Goal: Task Accomplishment & Management: Complete application form

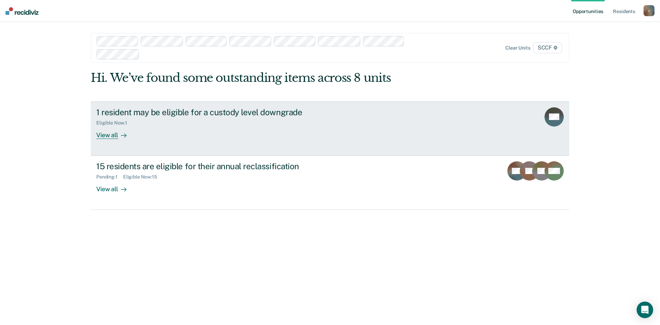
click at [118, 133] on div at bounding box center [122, 135] width 8 height 8
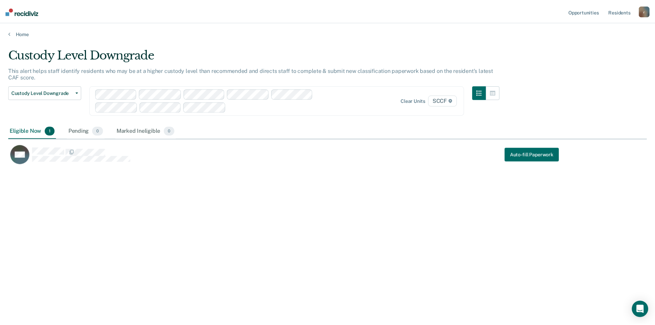
scroll to position [221, 638]
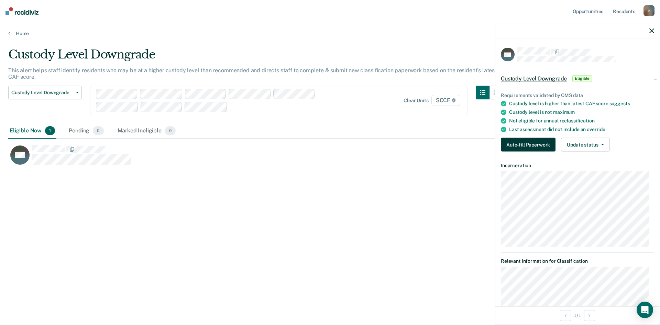
click at [539, 145] on button "Auto-fill Paperwork" at bounding box center [528, 145] width 55 height 14
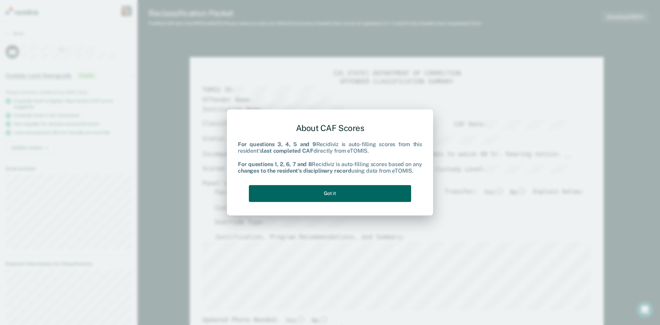
click at [352, 188] on button "Got it" at bounding box center [330, 193] width 162 height 17
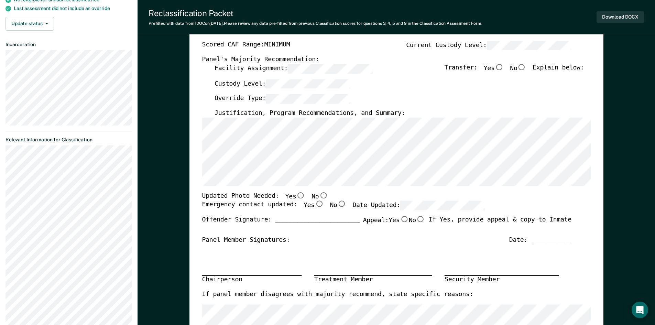
scroll to position [137, 0]
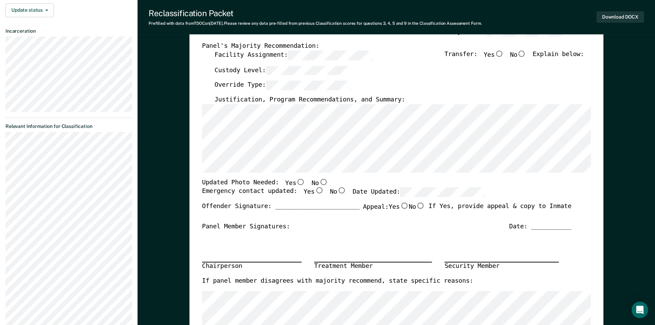
click at [314, 192] on input "Yes" at bounding box center [318, 190] width 9 height 6
type textarea "x"
radio input "true"
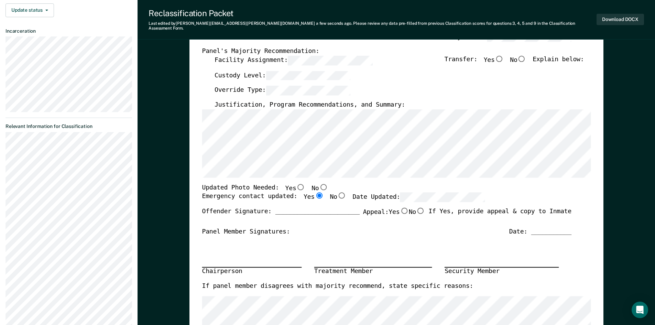
click at [319, 184] on input "No" at bounding box center [323, 187] width 9 height 6
type textarea "x"
radio input "true"
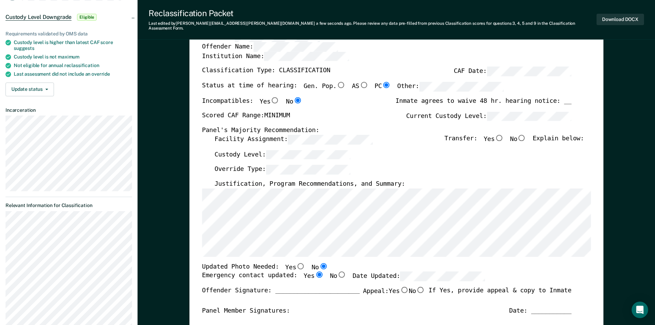
scroll to position [69, 0]
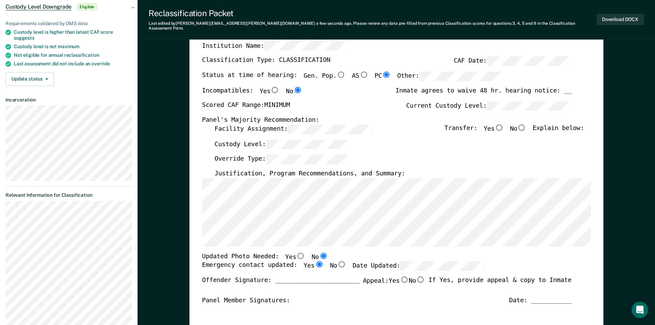
click at [503, 124] on input "Yes" at bounding box center [498, 127] width 9 height 6
type textarea "x"
radio input "true"
type textarea "x"
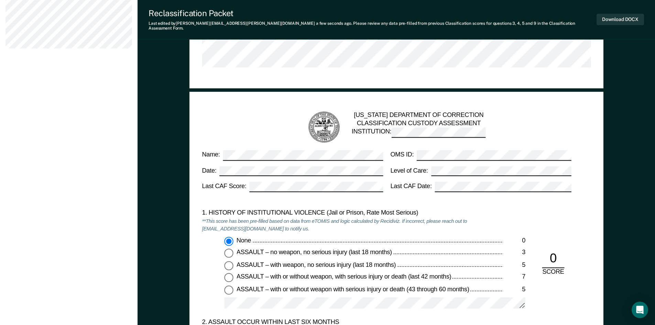
scroll to position [516, 0]
